Goal: Communication & Community: Participate in discussion

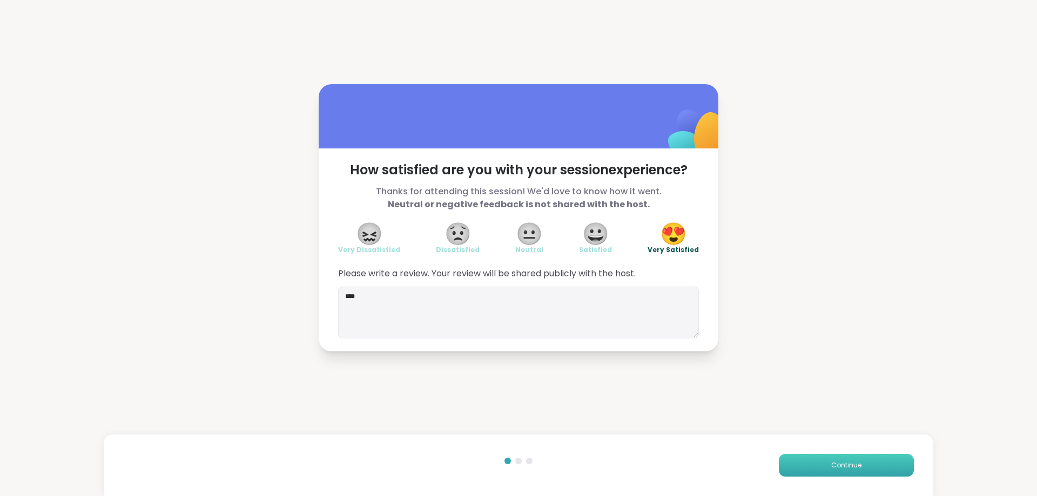
click at [839, 462] on span "Continue" at bounding box center [846, 466] width 30 height 10
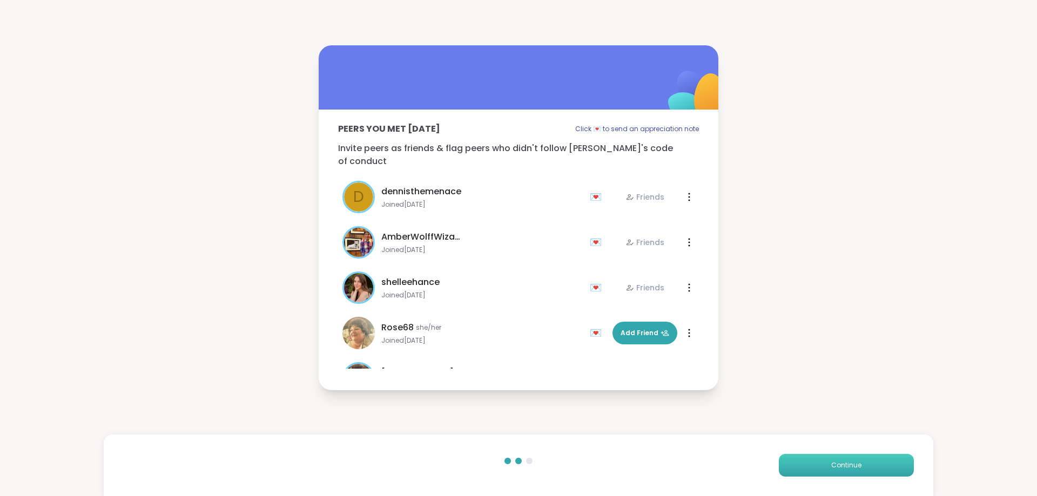
click at [839, 462] on span "Continue" at bounding box center [846, 466] width 30 height 10
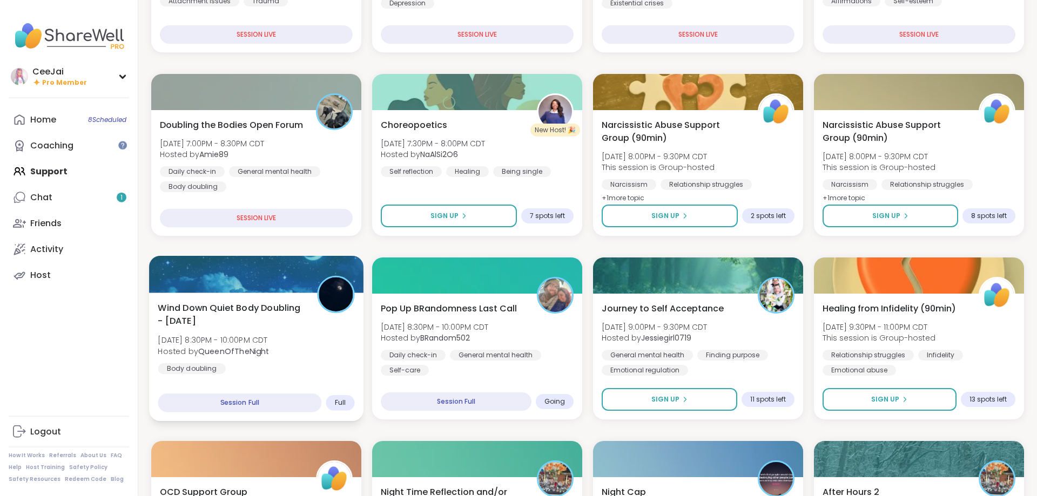
scroll to position [386, 0]
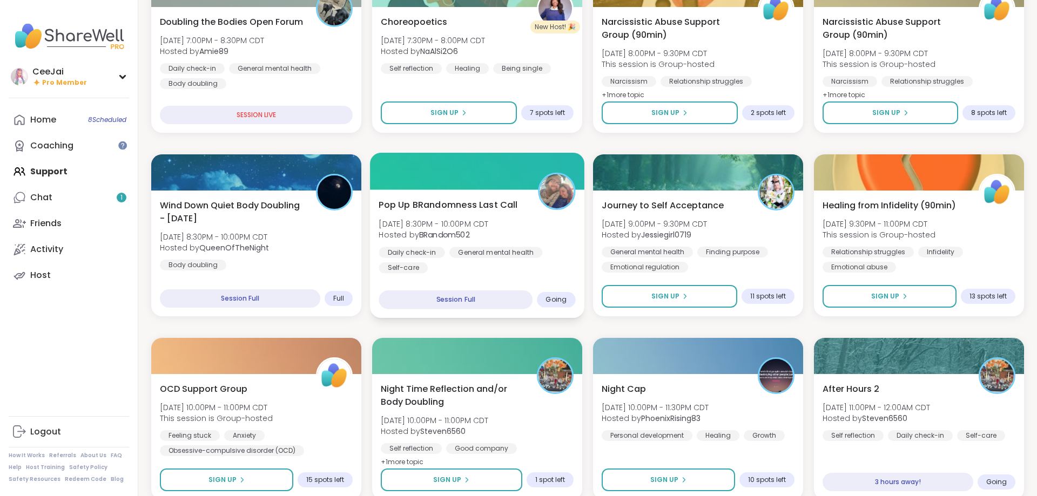
click at [469, 237] on b "BRandom502" at bounding box center [444, 235] width 51 height 11
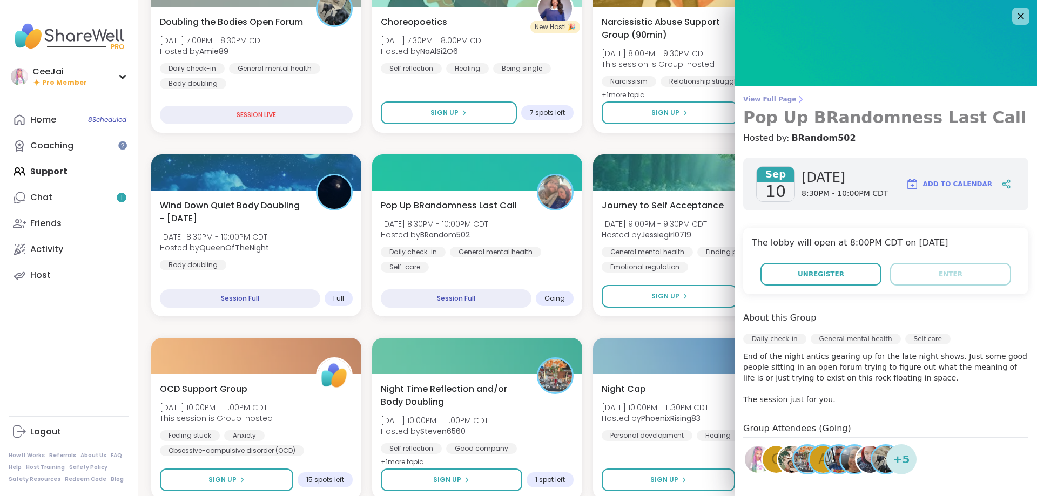
click at [782, 100] on span "View Full Page" at bounding box center [885, 99] width 285 height 9
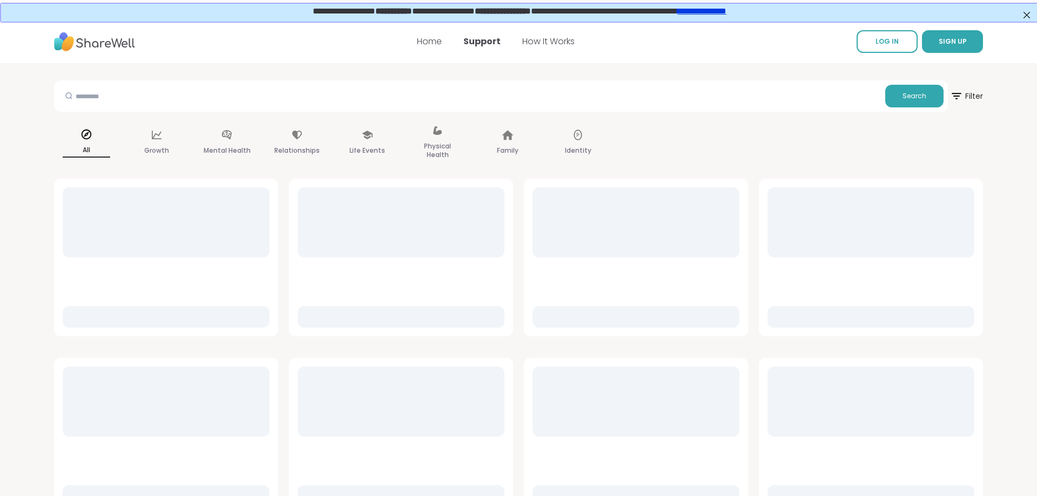
scroll to position [3, 0]
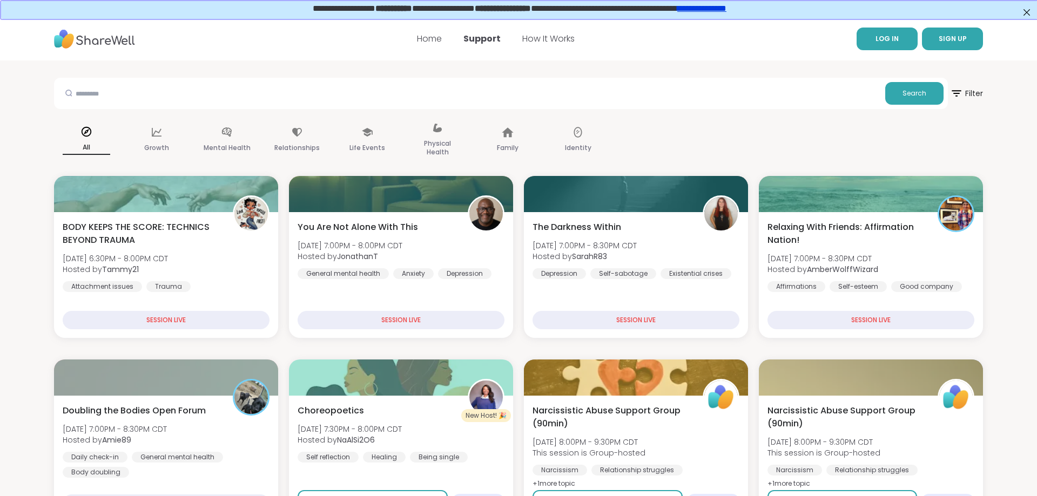
click at [909, 36] on link "LOG IN" at bounding box center [887, 39] width 61 height 23
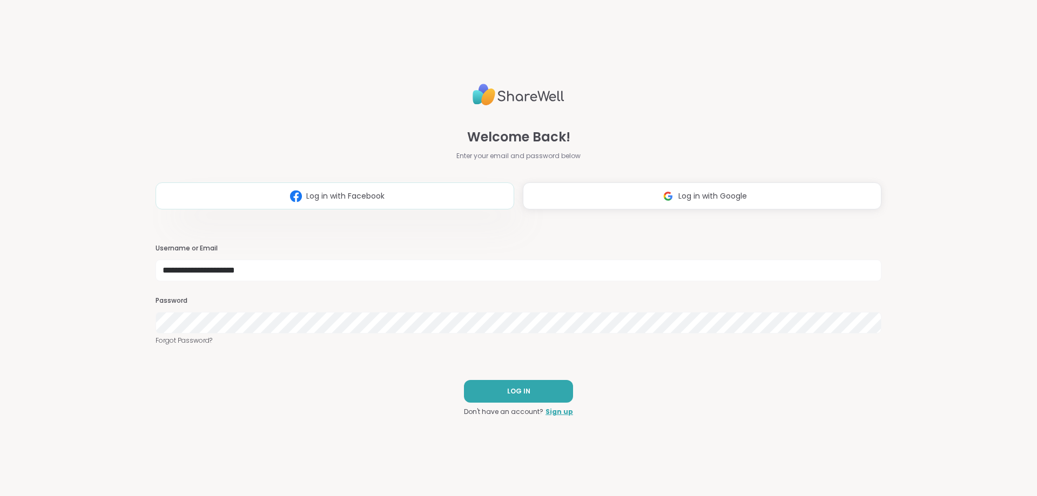
click at [310, 199] on span "Log in with Facebook" at bounding box center [345, 196] width 78 height 11
click at [522, 398] on button "LOG IN" at bounding box center [518, 391] width 109 height 23
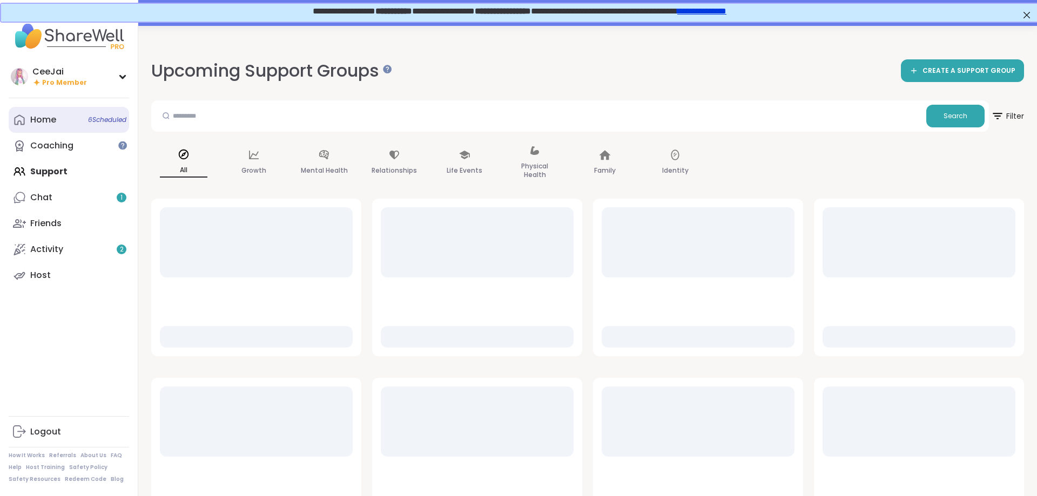
click at [30, 120] on link "Home 6 Scheduled" at bounding box center [69, 120] width 120 height 26
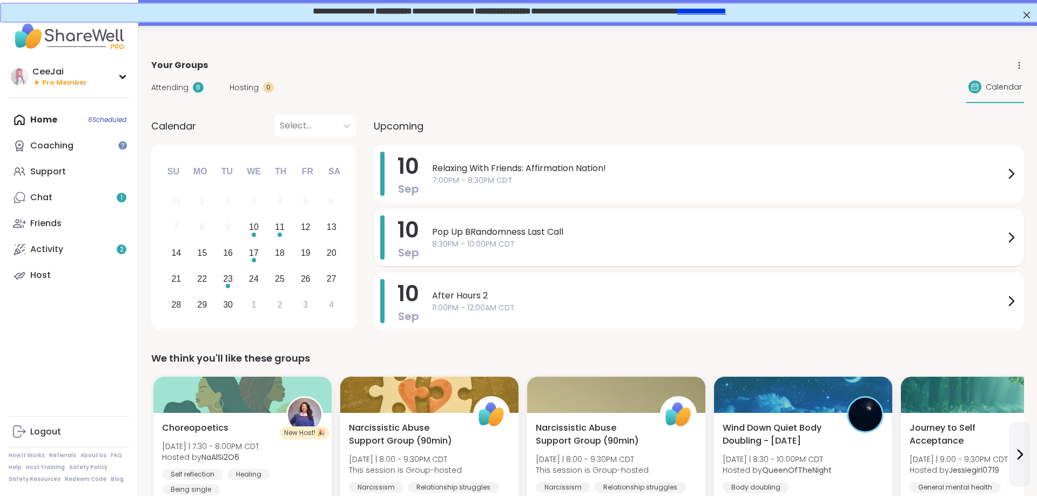
click at [492, 246] on span "8:30PM - 10:00PM CDT" at bounding box center [718, 244] width 573 height 11
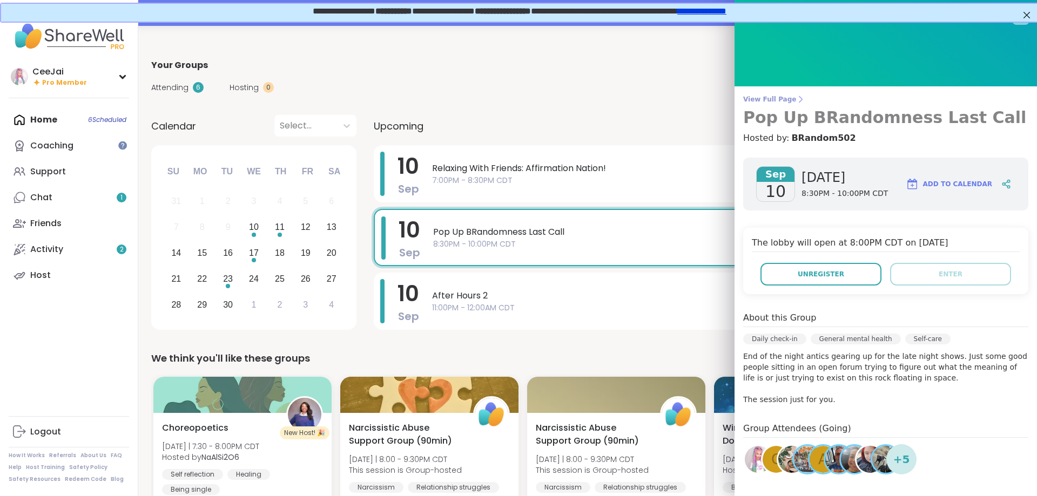
click at [776, 103] on span "View Full Page" at bounding box center [885, 99] width 285 height 9
